Goal: Transaction & Acquisition: Obtain resource

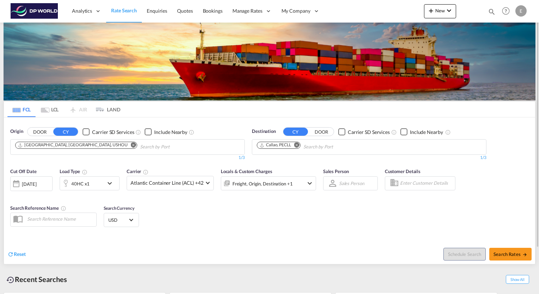
click at [111, 183] on md-icon "icon-chevron-down" at bounding box center [111, 183] width 12 height 8
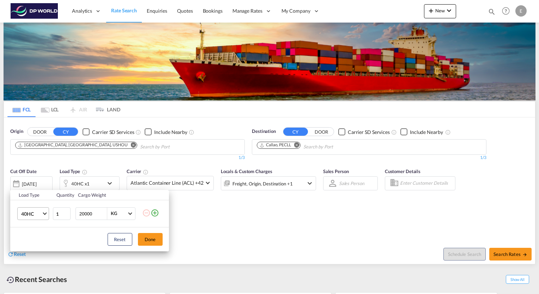
click at [44, 215] on md-select-value "40HC" at bounding box center [34, 214] width 28 height 12
click at [34, 242] on md-option "40HR" at bounding box center [39, 246] width 48 height 17
click at [147, 241] on button "Done" at bounding box center [150, 239] width 25 height 13
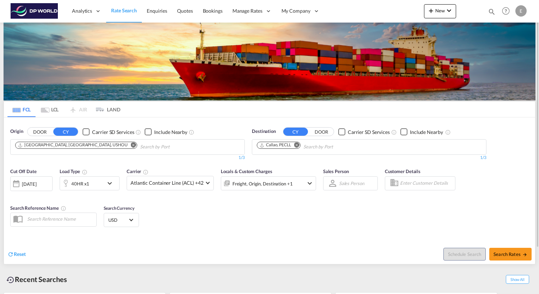
click at [126, 147] on button "Remove" at bounding box center [131, 145] width 11 height 7
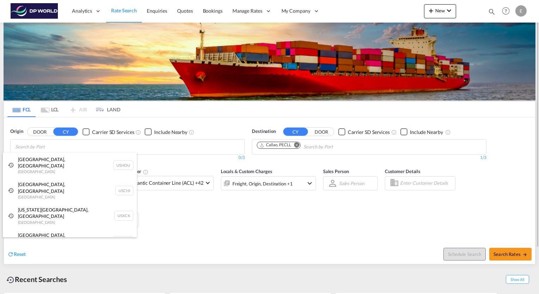
type input "o"
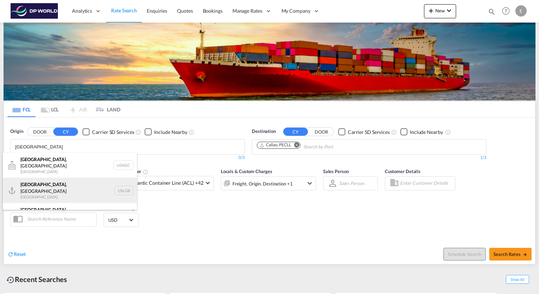
type input "[GEOGRAPHIC_DATA]"
click at [39, 182] on div "[GEOGRAPHIC_DATA] , [GEOGRAPHIC_DATA] [GEOGRAPHIC_DATA] USLGB" at bounding box center [70, 190] width 134 height 25
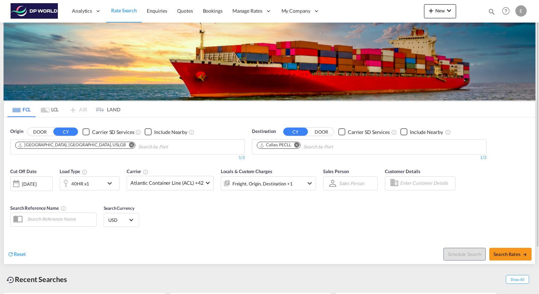
click at [298, 145] on md-icon "Remove" at bounding box center [296, 145] width 5 height 5
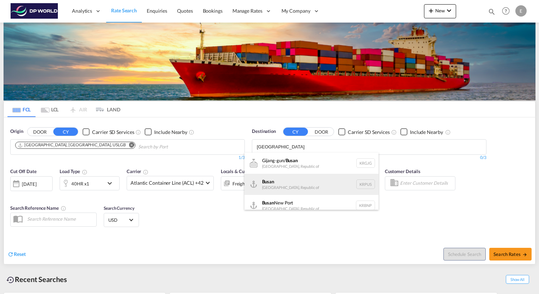
type input "[GEOGRAPHIC_DATA]"
click at [294, 183] on div "Busan Korea, Republic of KRPUS" at bounding box center [312, 184] width 134 height 21
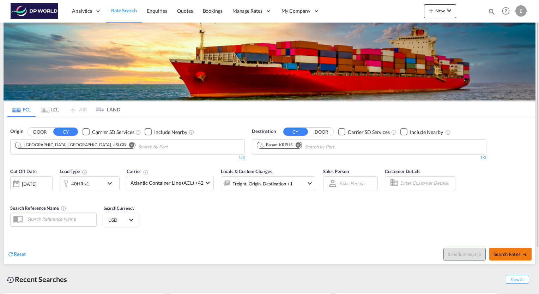
click at [519, 255] on span "Search Rates" at bounding box center [511, 255] width 34 height 6
type input "USLGB to KRPUS / [DATE]"
